Goal: Check status

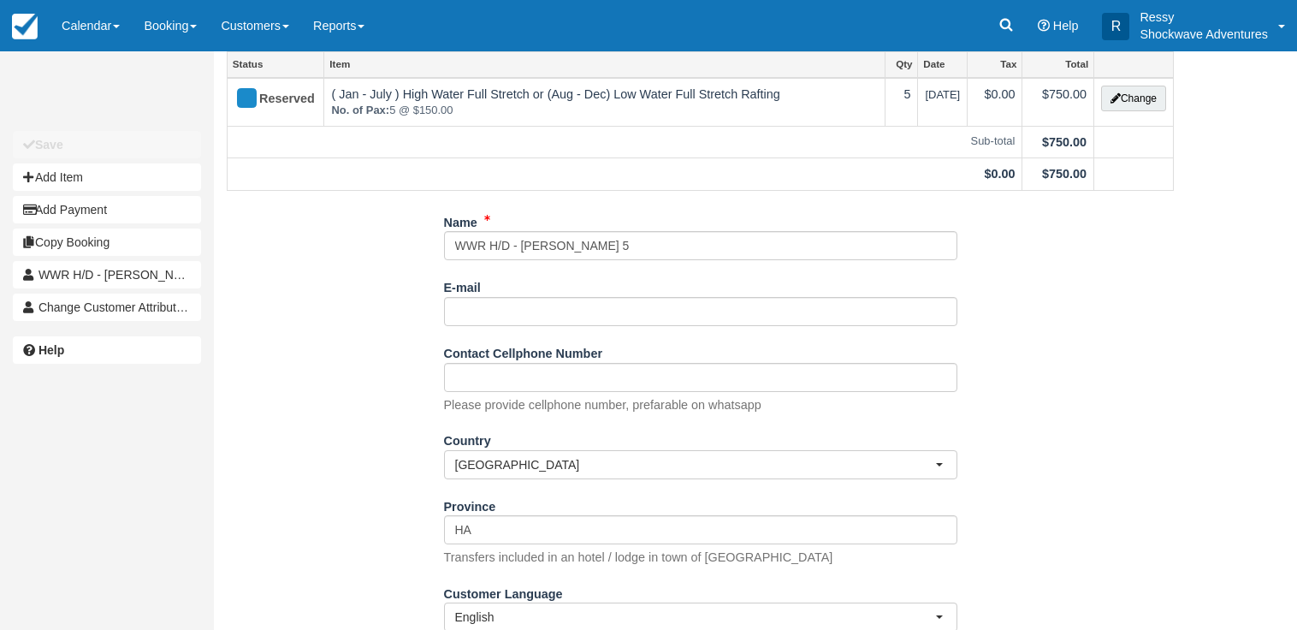
scroll to position [167, 0]
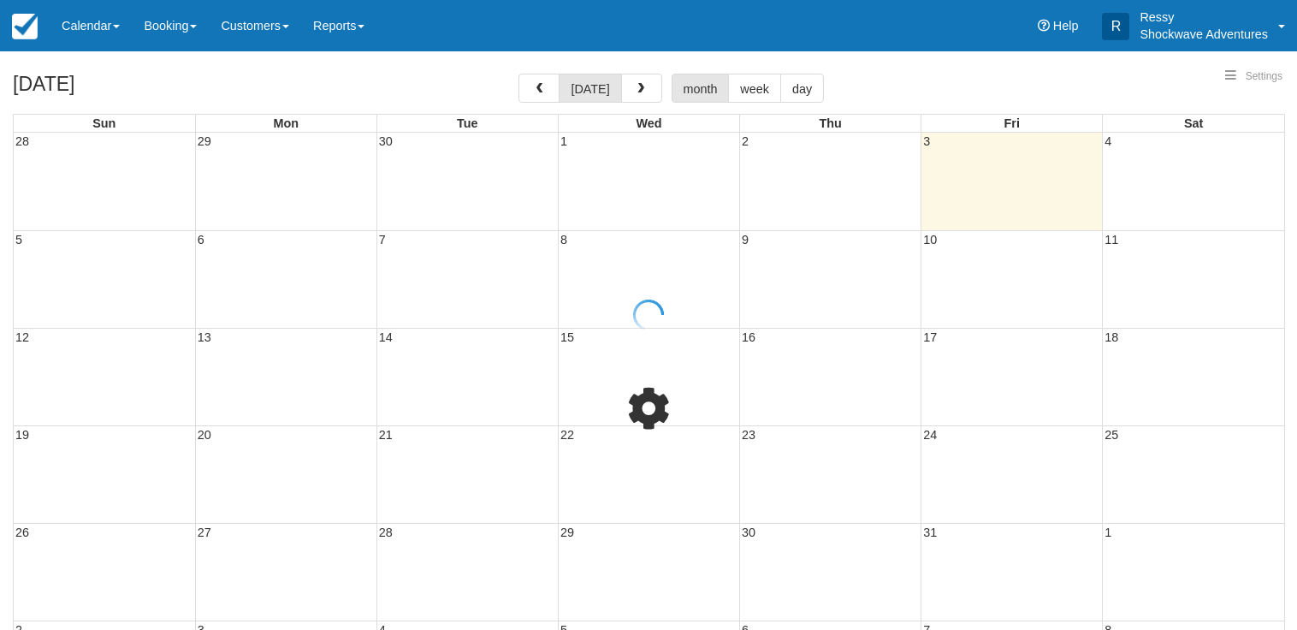
select select
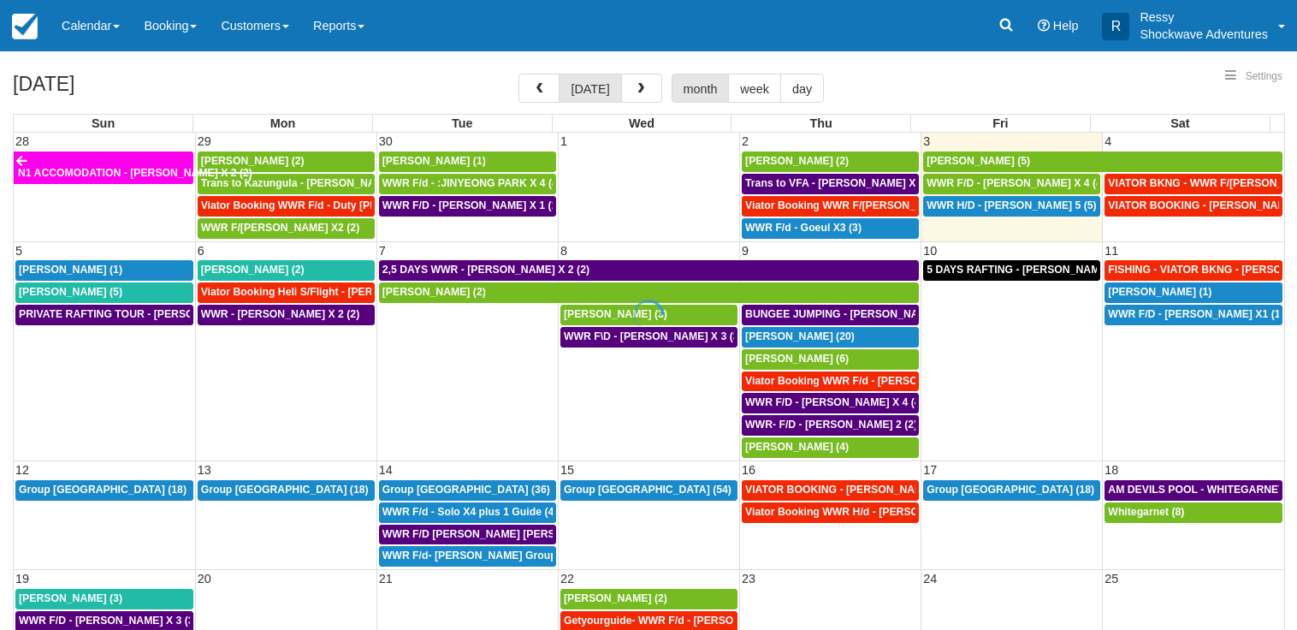
select select
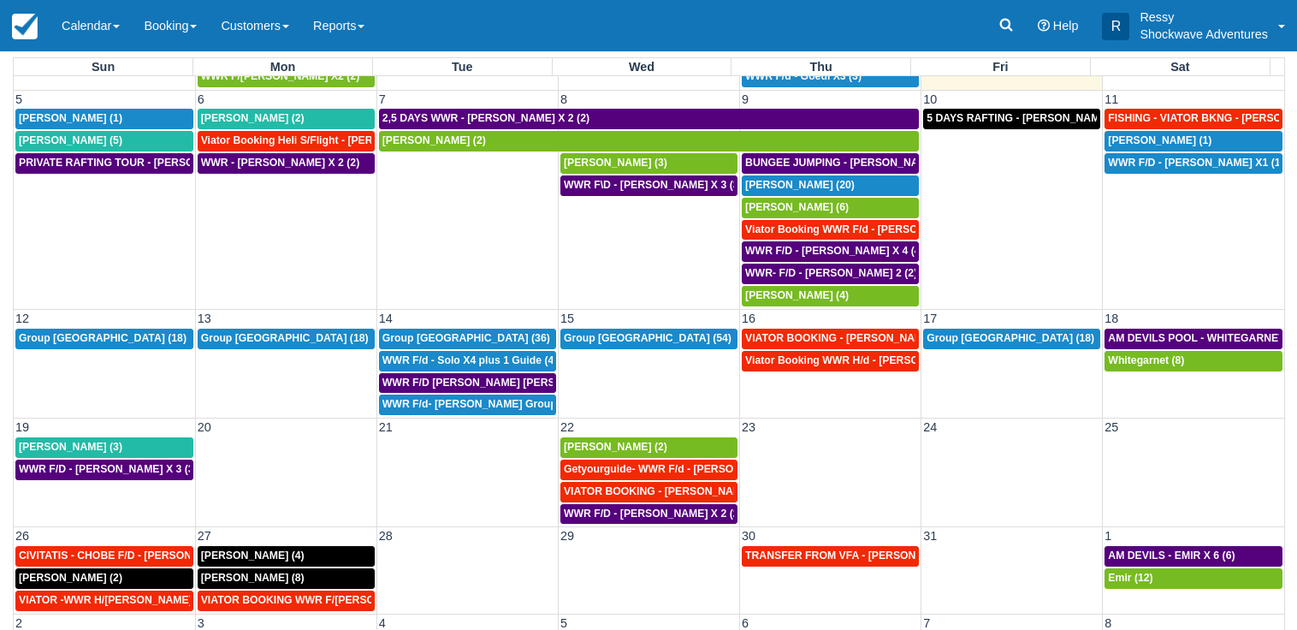
scroll to position [142, 0]
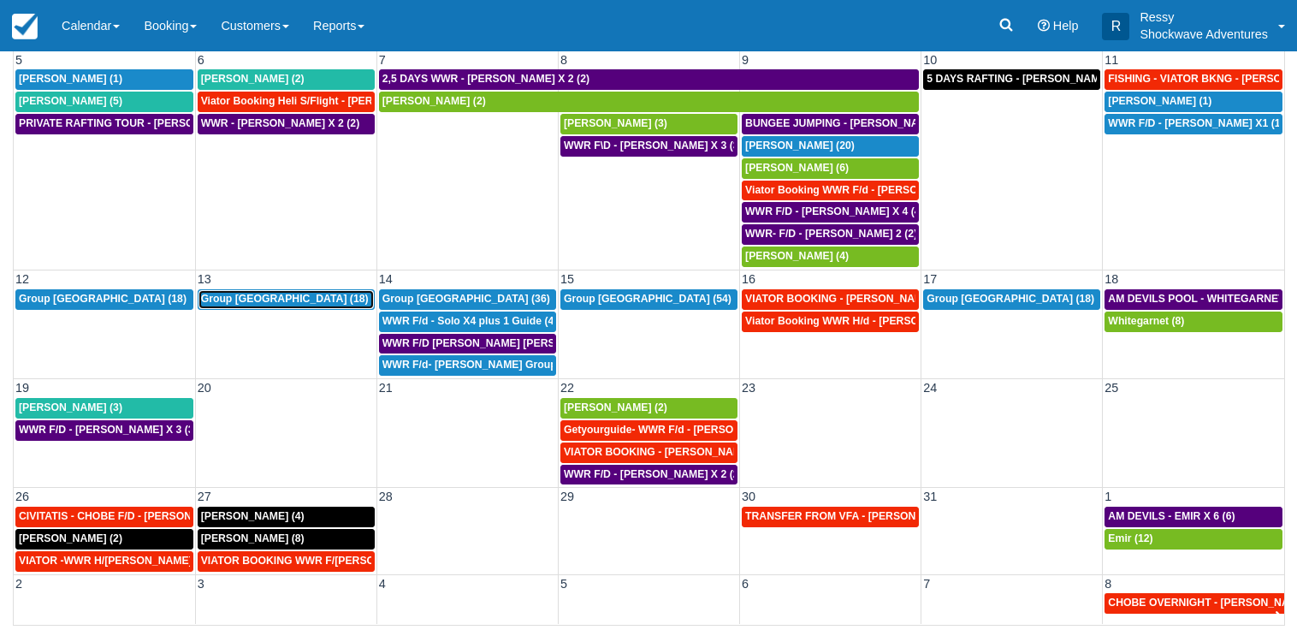
click at [283, 295] on div "Group [GEOGRAPHIC_DATA] (18)" at bounding box center [286, 300] width 170 height 14
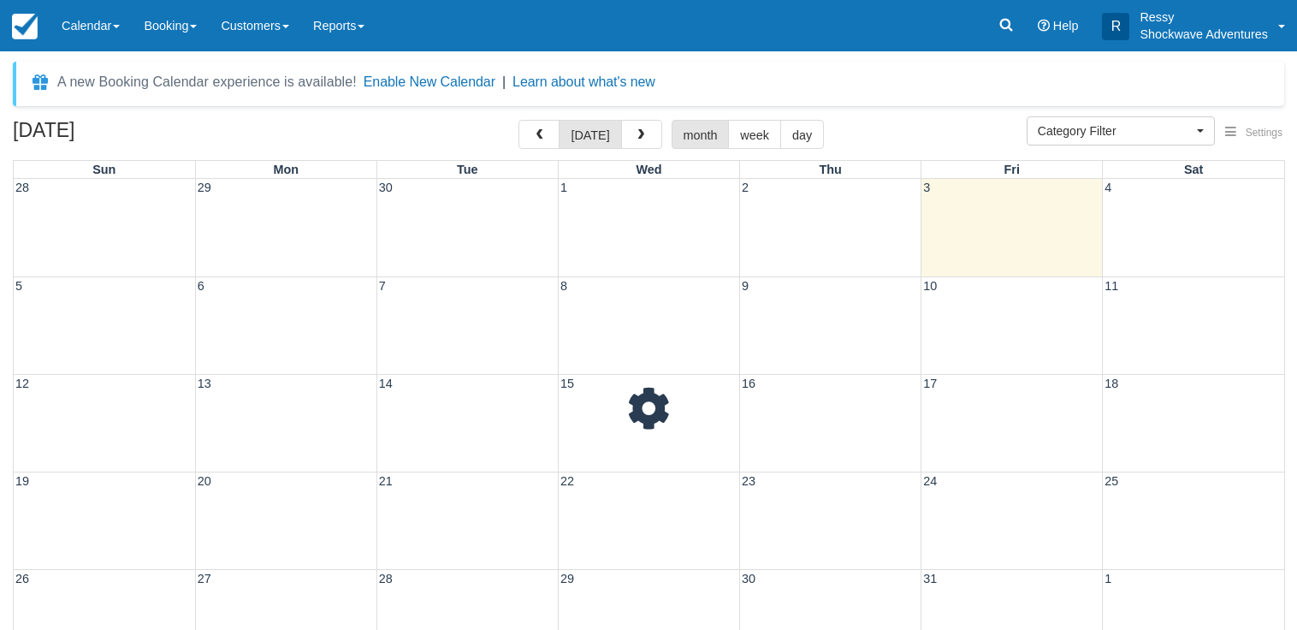
select select
